Goal: Transaction & Acquisition: Purchase product/service

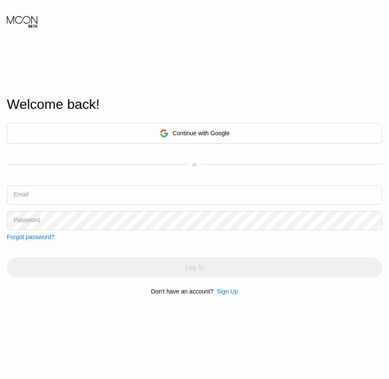
click at [222, 293] on div "Sign Up" at bounding box center [227, 291] width 21 height 7
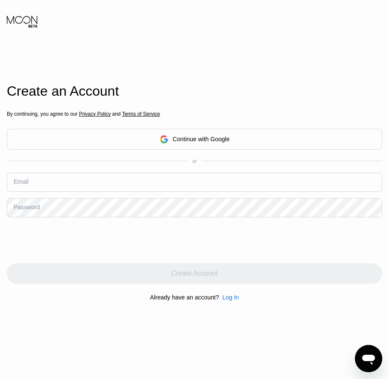
drag, startPoint x: 51, startPoint y: 198, endPoint x: 24, endPoint y: 185, distance: 30.1
drag, startPoint x: 24, startPoint y: 185, endPoint x: 17, endPoint y: 188, distance: 7.4
click at [17, 188] on input "text" at bounding box center [195, 182] width 376 height 19
paste input "[EMAIL_ADDRESS][DOMAIN_NAME]"
type input "[EMAIL_ADDRESS][DOMAIN_NAME]"
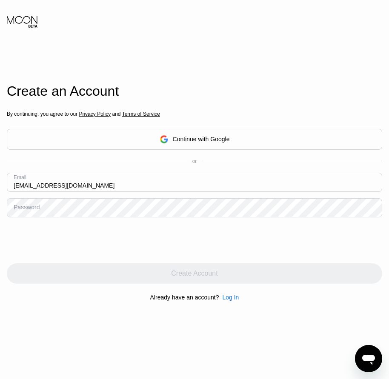
drag, startPoint x: 32, startPoint y: 211, endPoint x: 28, endPoint y: 213, distance: 5.0
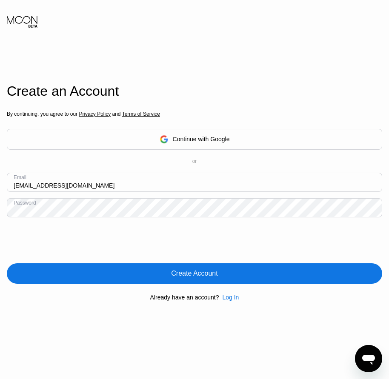
click at [208, 280] on div "Create Account" at bounding box center [195, 274] width 376 height 20
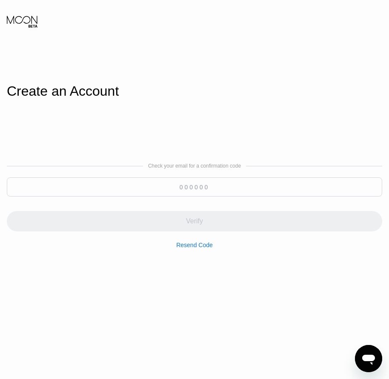
paste input "255669"
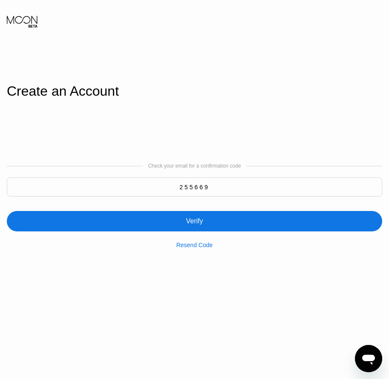
type input "255669"
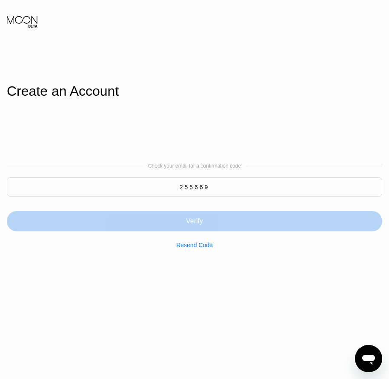
click at [190, 222] on div "Verify" at bounding box center [194, 221] width 17 height 9
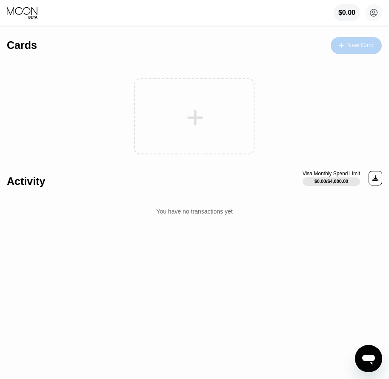
click at [364, 50] on div "New Card" at bounding box center [356, 45] width 51 height 17
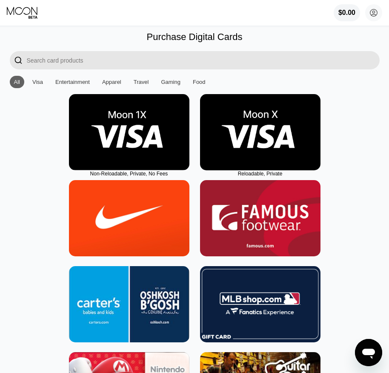
click at [262, 151] on img at bounding box center [260, 132] width 121 height 76
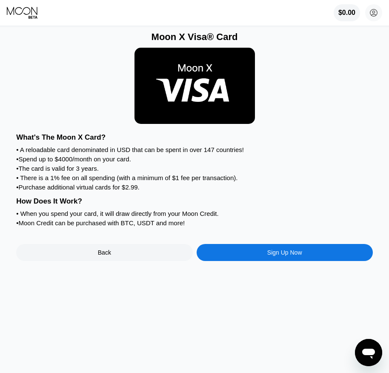
click at [288, 256] on div "Sign Up Now" at bounding box center [284, 252] width 35 height 7
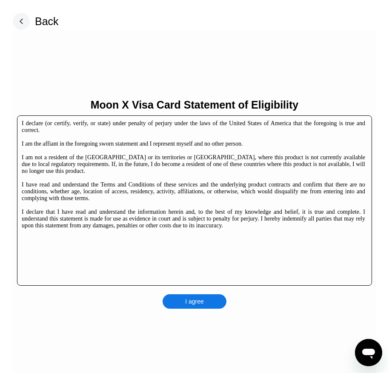
click at [204, 309] on div "I agree" at bounding box center [195, 301] width 64 height 14
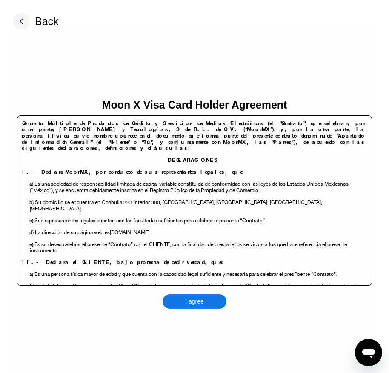
click at [204, 311] on div "Moon X Visa Card Holder Agreement Contrato Múltiple de Productos de Crédito y S…" at bounding box center [195, 204] width 364 height 348
click at [204, 306] on div "I agree" at bounding box center [195, 301] width 64 height 14
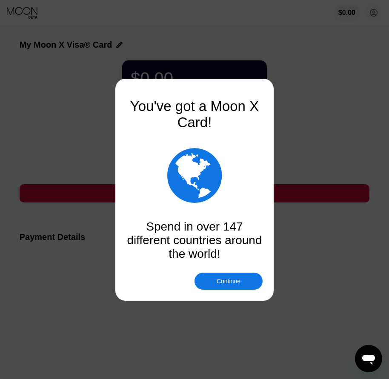
click at [232, 285] on div "Continue" at bounding box center [229, 281] width 24 height 7
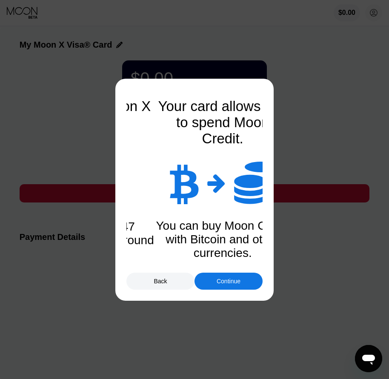
click at [227, 286] on div "Continue" at bounding box center [229, 281] width 68 height 17
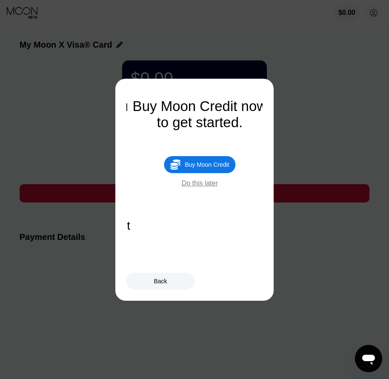
click at [215, 168] on div "Buy Moon Credit" at bounding box center [207, 164] width 44 height 7
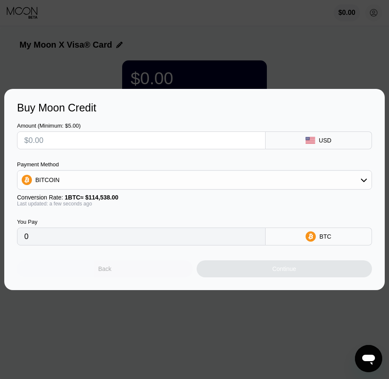
click at [129, 271] on div "Back" at bounding box center [105, 269] width 176 height 17
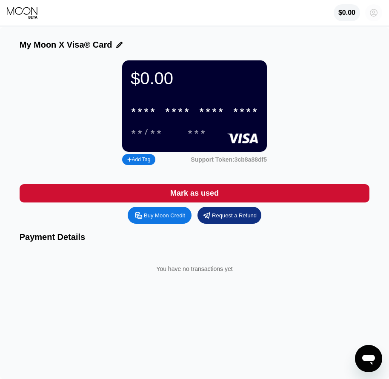
click at [377, 15] on icon at bounding box center [374, 12] width 7 height 7
